Goal: Task Accomplishment & Management: Manage account settings

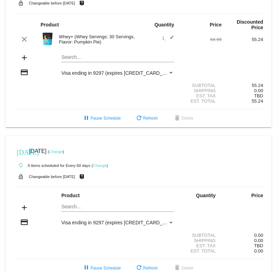
scroll to position [233, 0]
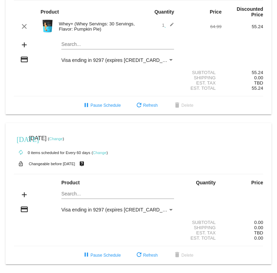
click at [103, 152] on link "Change" at bounding box center [100, 152] width 14 height 4
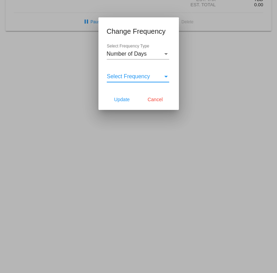
click at [148, 74] on span "Select Frequency" at bounding box center [128, 76] width 43 height 6
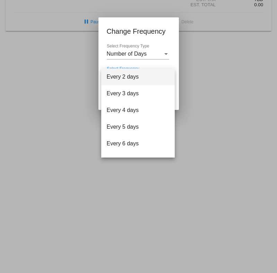
click at [218, 64] on div at bounding box center [138, 136] width 277 height 273
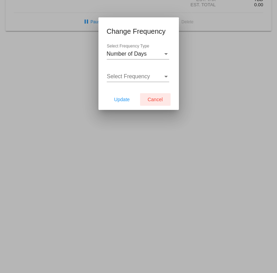
click at [155, 105] on button "Cancel" at bounding box center [155, 99] width 31 height 12
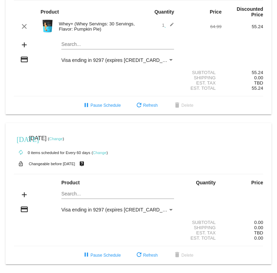
click at [74, 193] on mat-card "[DATE] [DATE] ( Change ) autorenew 0 items scheduled for Every 60 days ( Change…" at bounding box center [139, 193] width 266 height 141
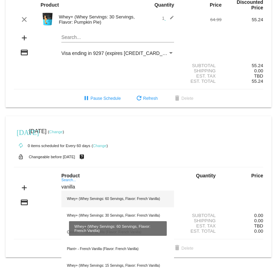
type input "vanilla"
click at [87, 207] on div "Whey+ (Whey Servings: 60 Servings, Flavor: French Vanilla)" at bounding box center [117, 198] width 113 height 17
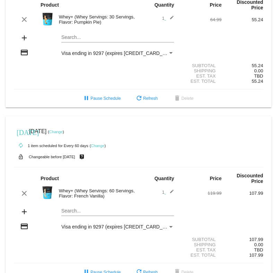
click at [127, 195] on div "Whey+ (Whey Servings: 60 Servings, Flavor: French Vanilla)" at bounding box center [97, 193] width 83 height 10
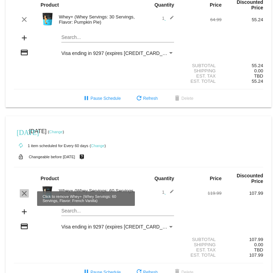
click at [25, 197] on mat-icon "clear" at bounding box center [24, 193] width 8 height 8
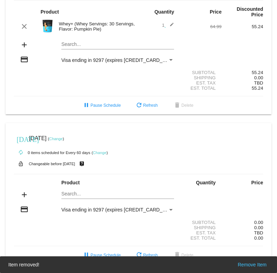
click at [86, 193] on mat-card "[DATE] [DATE] ( Change ) autorenew 0 items scheduled for Every 60 days ( Change…" at bounding box center [139, 193] width 266 height 141
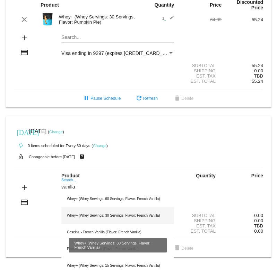
type input "vanilla"
click at [110, 219] on div "Whey+ (Whey Servings: 30 Servings, Flavor: French Vanilla)" at bounding box center [117, 215] width 113 height 17
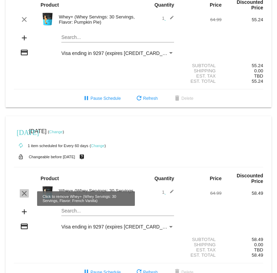
click at [22, 197] on mat-icon "clear" at bounding box center [24, 193] width 8 height 8
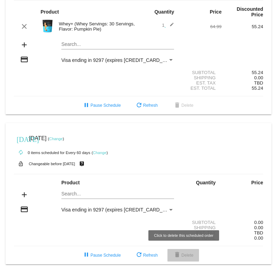
click at [183, 258] on button "delete Delete" at bounding box center [184, 255] width 32 height 12
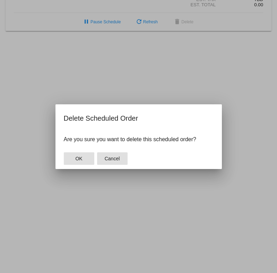
click at [117, 159] on span "Cancel" at bounding box center [112, 159] width 15 height 6
